Goal: Task Accomplishment & Management: Use online tool/utility

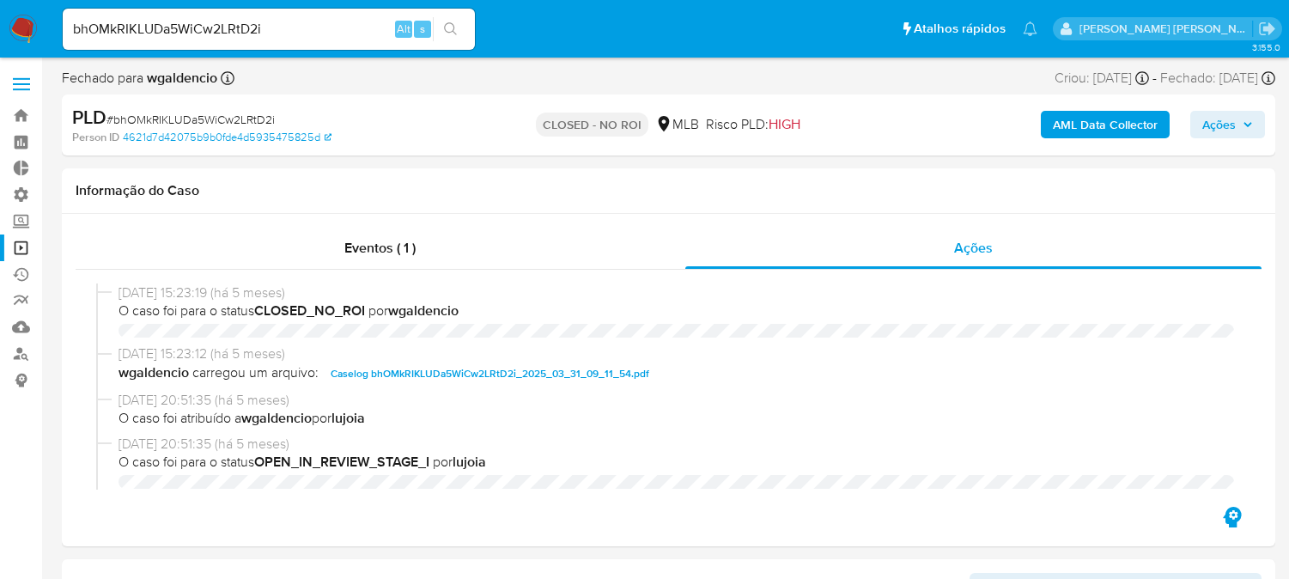
select select "10"
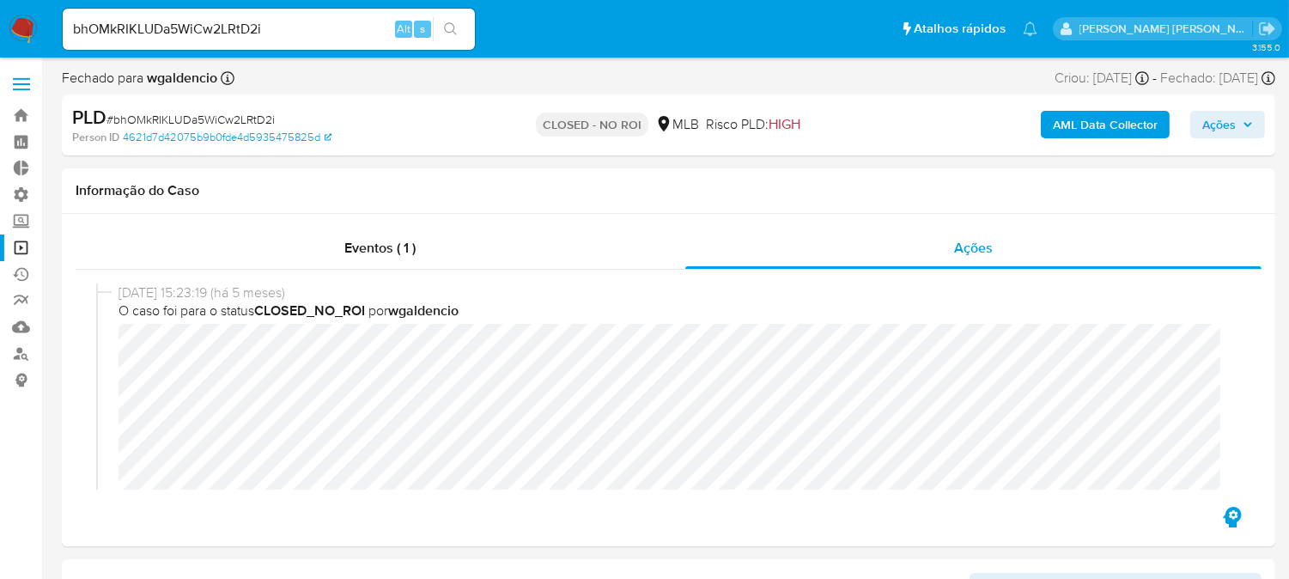
scroll to position [766, 0]
click at [15, 243] on link "Operações em massa" at bounding box center [102, 247] width 204 height 27
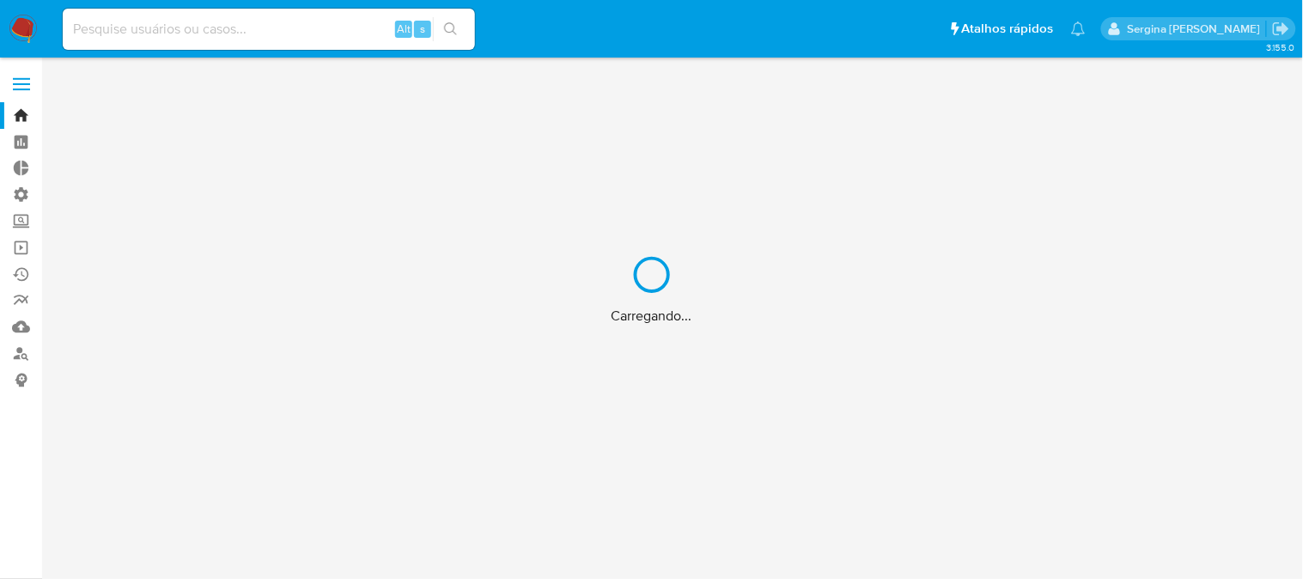
click at [21, 249] on div "Carregando..." at bounding box center [651, 289] width 1303 height 579
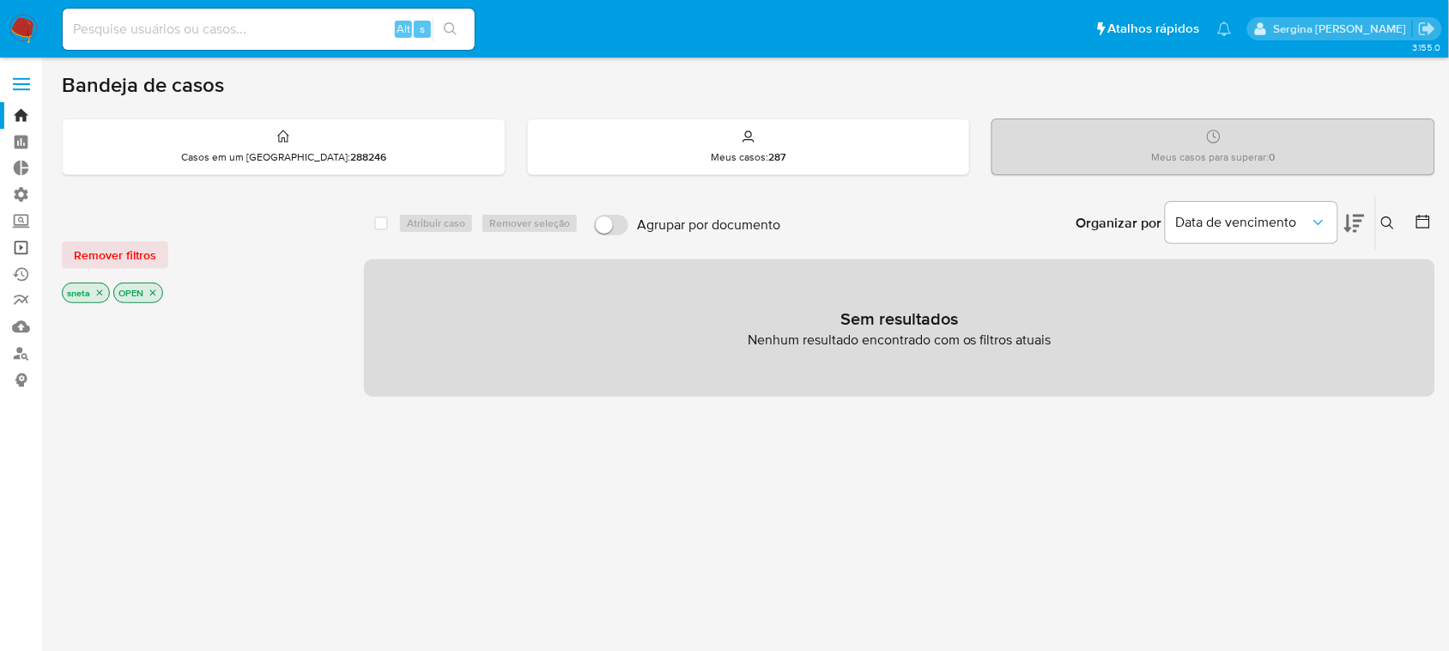
click at [15, 250] on link "Operações em massa" at bounding box center [102, 247] width 204 height 27
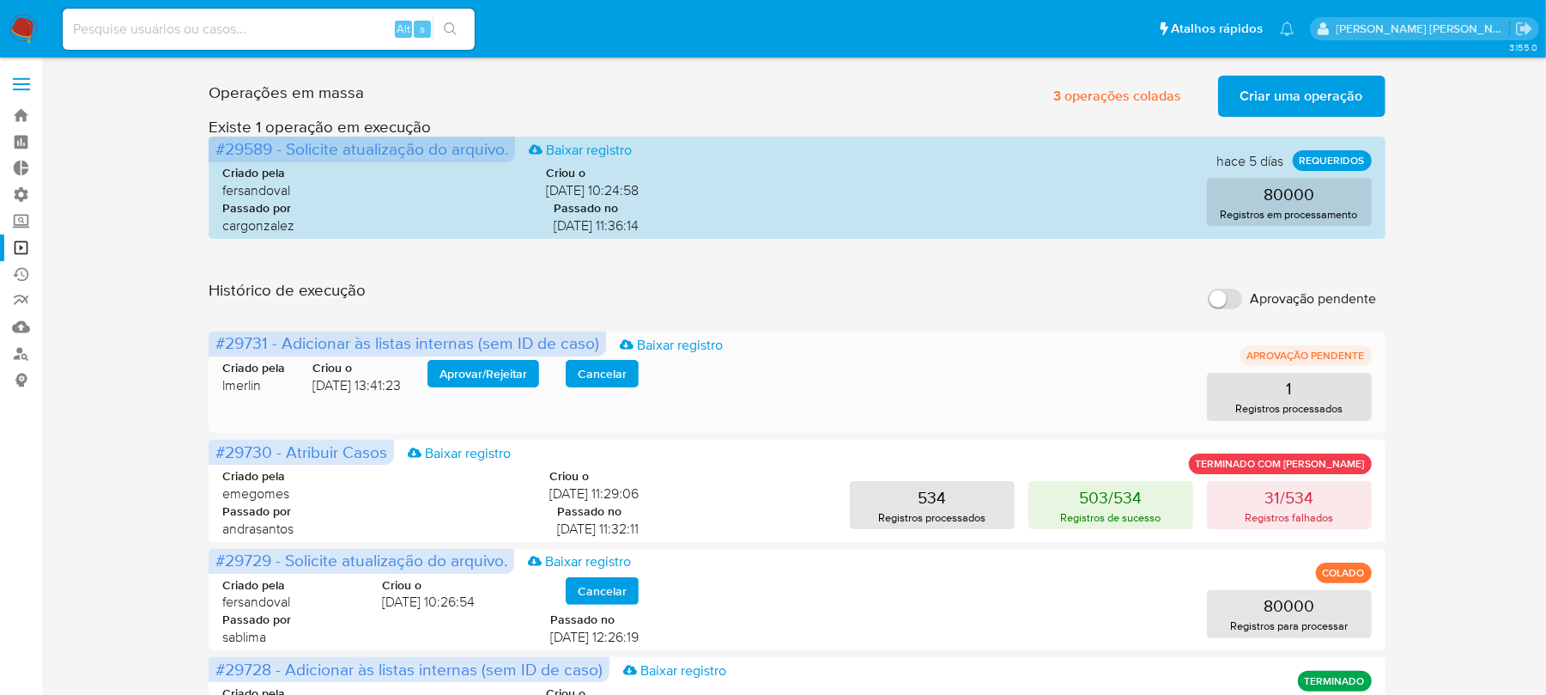
click at [469, 373] on span "Aprovar / Rejeitar" at bounding box center [484, 373] width 88 height 24
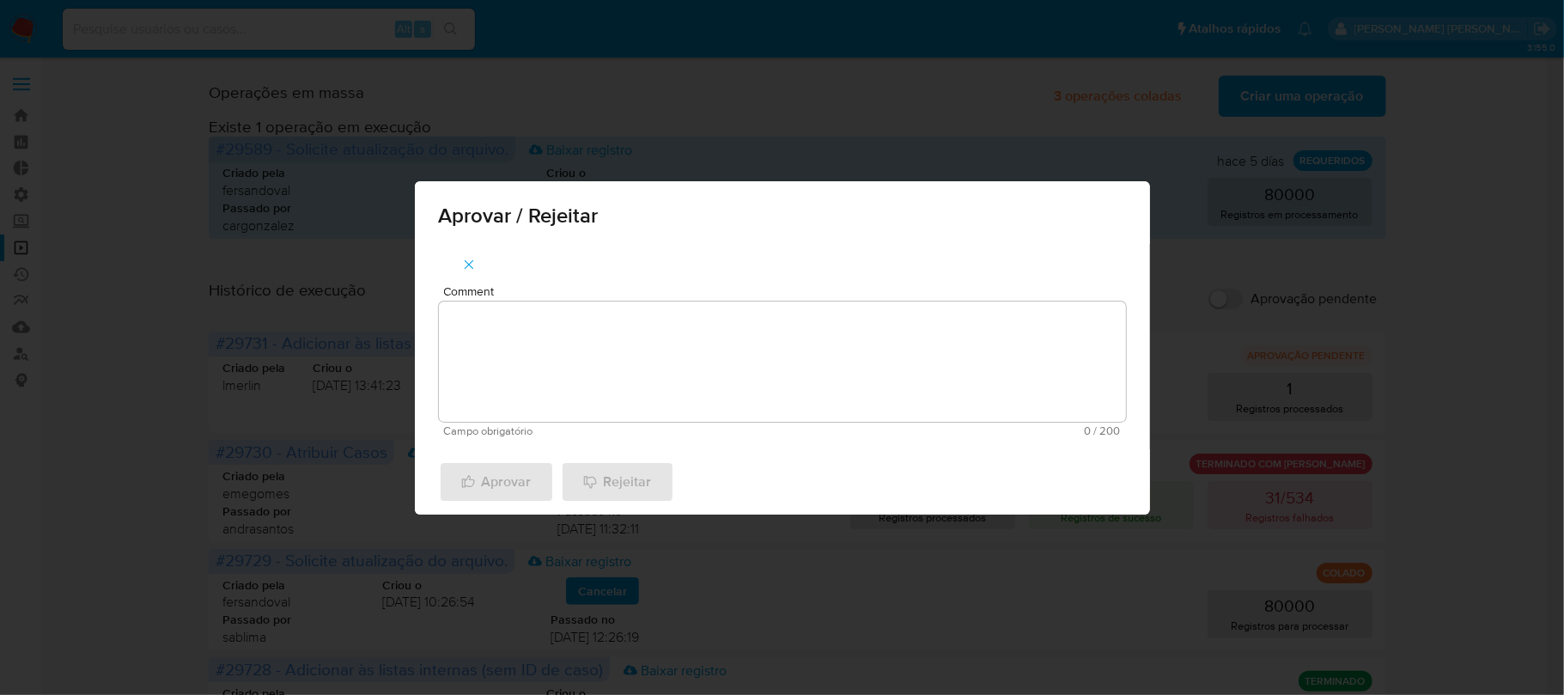
click at [509, 361] on textarea "Comment" at bounding box center [782, 361] width 687 height 120
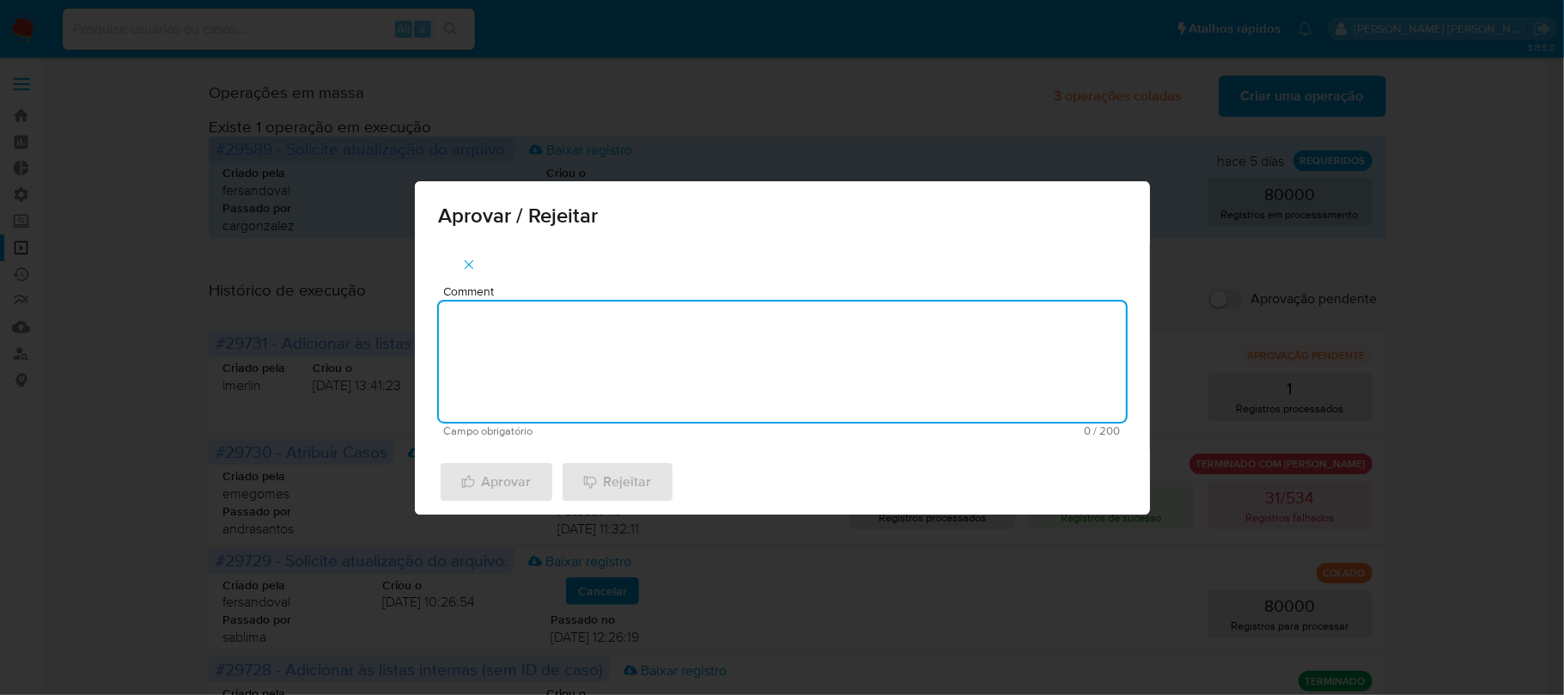
paste textarea "De acordo com a manutenção do Relacionamento com o PEP/RCA"
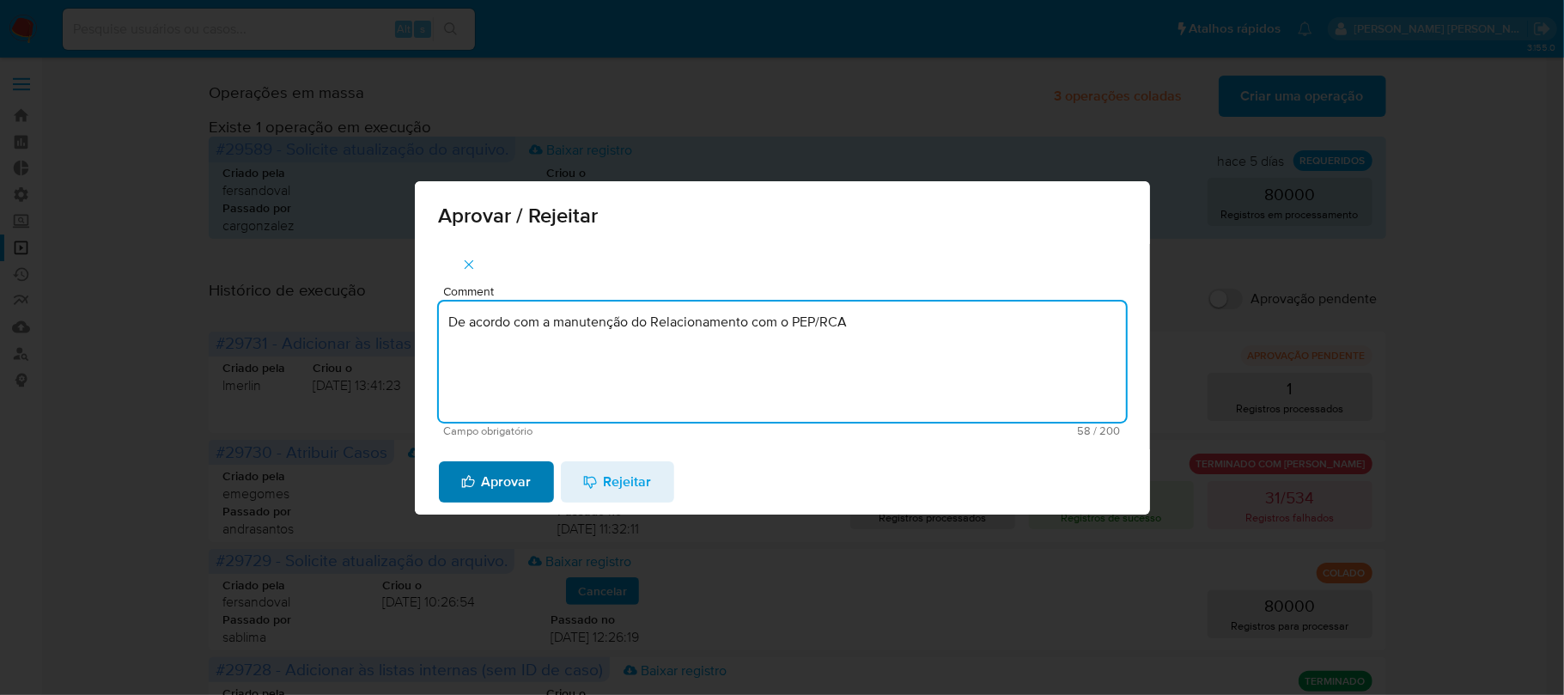
type textarea "De acordo com a manutenção do Relacionamento com o PEP/RCA"
click at [499, 471] on span "Aprovar" at bounding box center [496, 482] width 70 height 38
